Goal: Entertainment & Leisure: Consume media (video, audio)

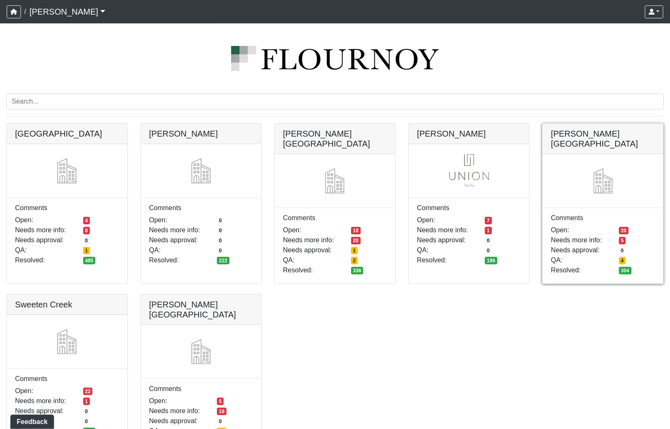
click at [564, 124] on link at bounding box center [602, 124] width 121 height 0
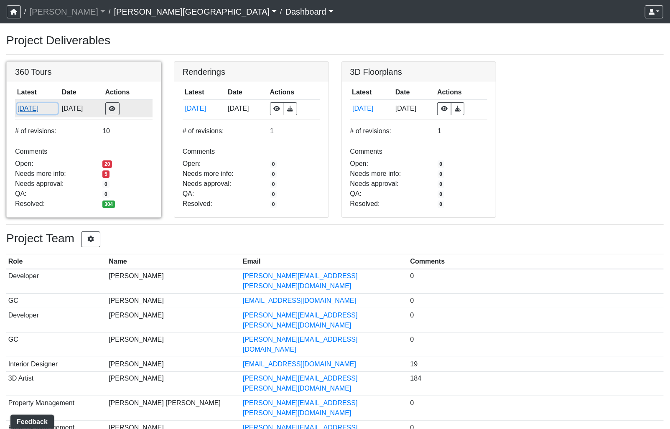
click at [50, 107] on button "[DATE]" at bounding box center [37, 108] width 41 height 11
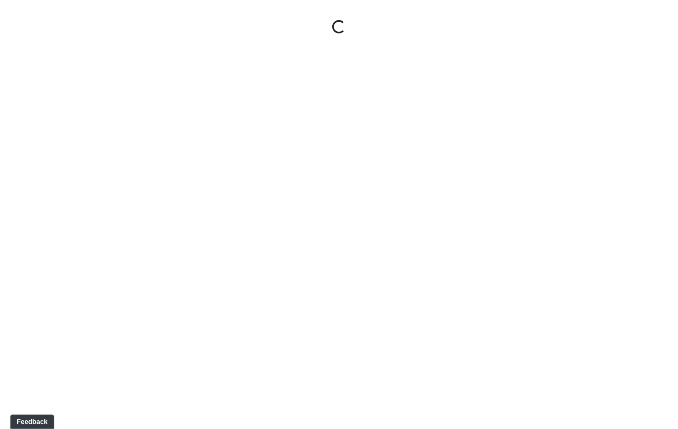
select select "rF9Y2TWouUAfWVEd1Berio"
